Goal: Complete application form

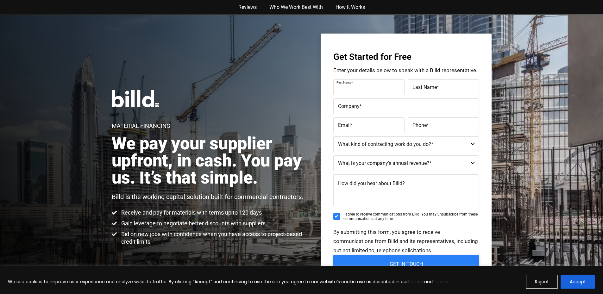
click at [372, 82] on div "First Name *" at bounding box center [369, 87] width 73 height 16
click at [472, 142] on select "Commercial Commercial and Residential Residential Not a Contractor" at bounding box center [406, 144] width 146 height 16
select select "Commercial and Residential"
click at [333, 136] on select "Commercial Commercial and Residential Residential Not a Contractor" at bounding box center [406, 144] width 146 height 16
click at [367, 86] on label "First Name *" at bounding box center [369, 87] width 62 height 9
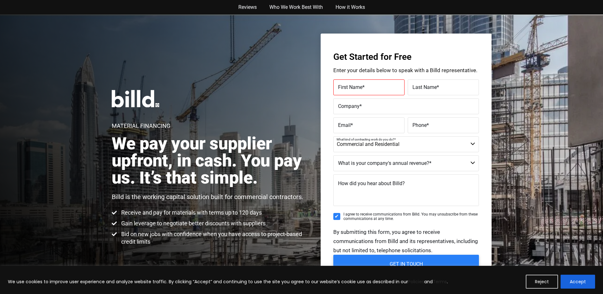
click at [367, 86] on input "First Name *" at bounding box center [368, 87] width 71 height 16
type input "James"
type input "Pang"
click at [361, 108] on span "*" at bounding box center [361, 106] width 2 height 6
click at [361, 108] on input "Company *" at bounding box center [406, 106] width 146 height 16
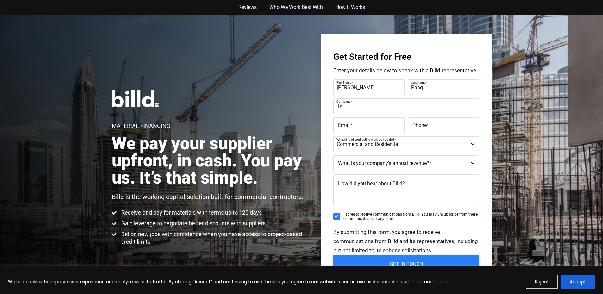
type input "1"
type input "Athome Builders"
click at [377, 129] on label "Email *" at bounding box center [369, 125] width 62 height 9
click at [377, 129] on input "Email *" at bounding box center [368, 125] width 71 height 16
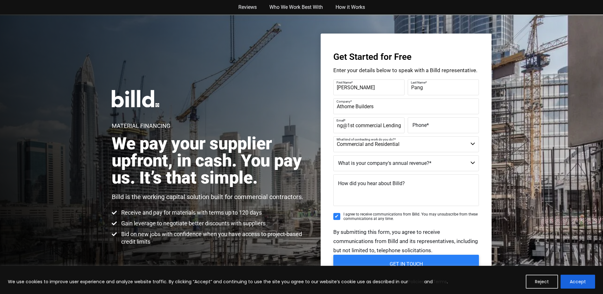
type input "jpang@1st commercial Lending"
type input "(713) 210-9544"
click at [472, 164] on select "$40M + $25M - $40M $8M - $25M $4M - $8M $2M - $4M $1M - $2M Less than $1M" at bounding box center [406, 163] width 146 height 16
select select "Less than $1M"
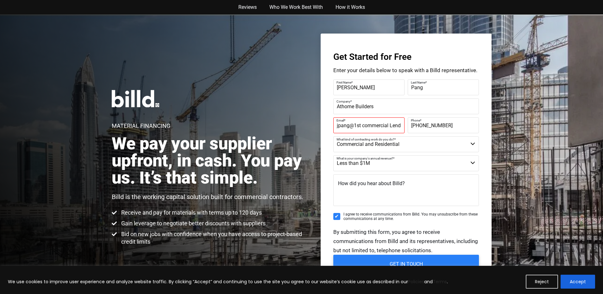
click at [333, 155] on select "$40M + $25M - $40M $8M - $25M $4M - $8M $2M - $4M $1M - $2M Less than $1M" at bounding box center [406, 163] width 146 height 16
click at [427, 189] on textarea "How did you hear about Billd?" at bounding box center [406, 190] width 146 height 32
type textarea "o"
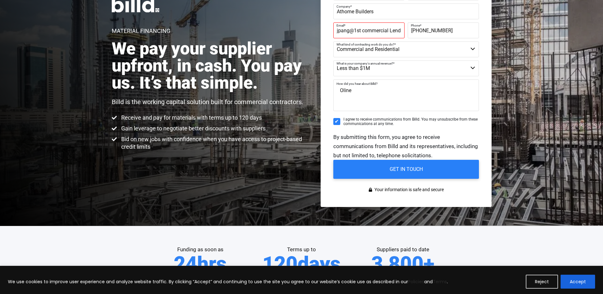
scroll to position [127, 0]
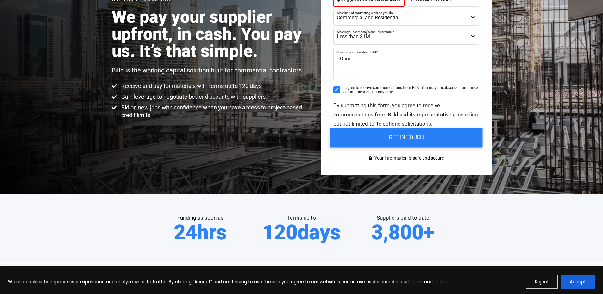
click at [422, 139] on input "GET IN TOUCH" at bounding box center [405, 138] width 153 height 20
click at [422, 140] on input "GET IN TOUCH" at bounding box center [405, 138] width 153 height 20
click at [342, 53] on span "How did you hear about Billd?" at bounding box center [356, 51] width 41 height 3
click at [342, 53] on textarea "Oline" at bounding box center [406, 64] width 146 height 32
click at [344, 58] on textarea "Oline" at bounding box center [406, 64] width 146 height 32
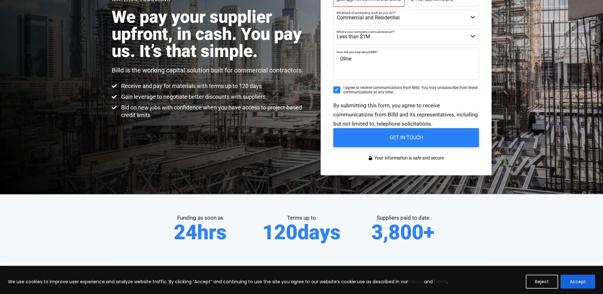
click at [344, 58] on textarea "Oline" at bounding box center [406, 64] width 146 height 32
type textarea "Online"
click at [429, 137] on input "GET IN TOUCH" at bounding box center [405, 138] width 153 height 20
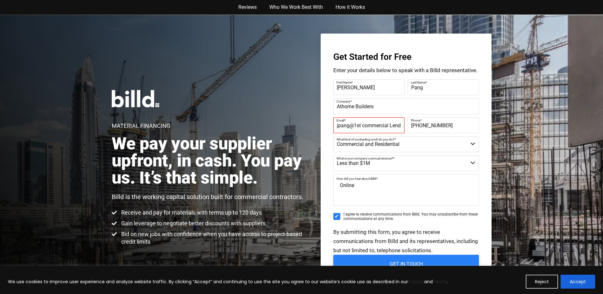
scroll to position [0, 7]
drag, startPoint x: 402, startPoint y: 126, endPoint x: 354, endPoint y: 124, distance: 48.4
click at [354, 124] on div "Email * jpang@1st commercial Lending Email must be formatted correctly." at bounding box center [369, 125] width 73 height 16
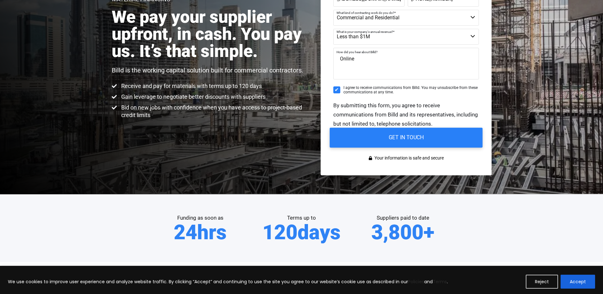
type input "jpang@1stcommerciallendingtx.com"
click at [398, 147] on input "GET IN TOUCH" at bounding box center [405, 138] width 153 height 20
